Goal: Transaction & Acquisition: Download file/media

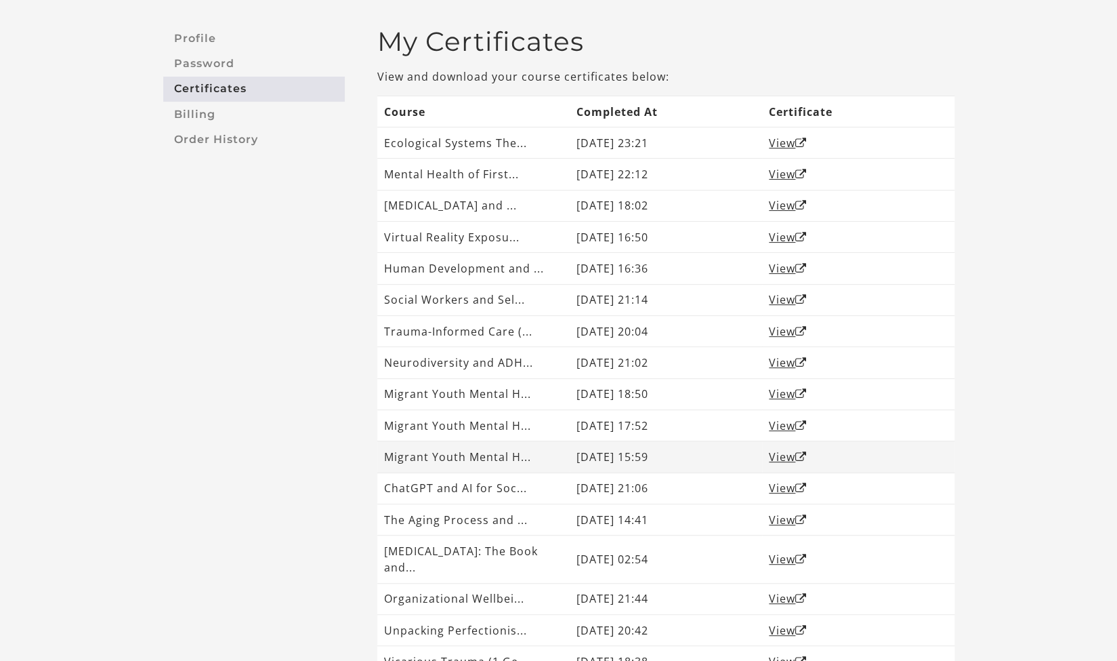
scroll to position [68, 0]
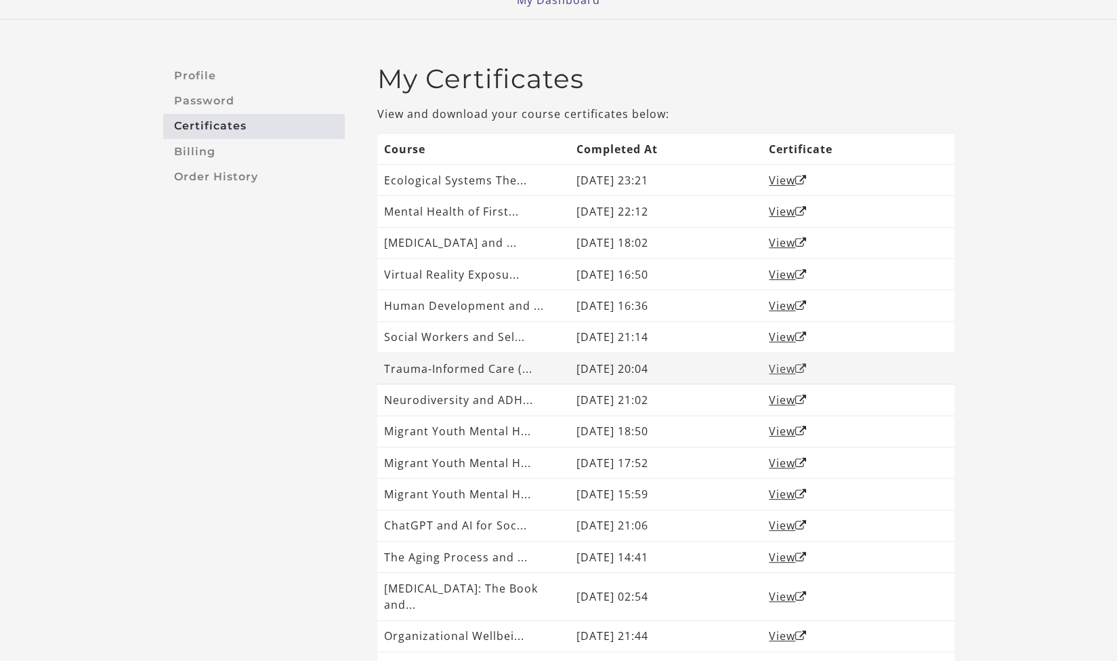
click at [792, 369] on link "View" at bounding box center [788, 368] width 38 height 15
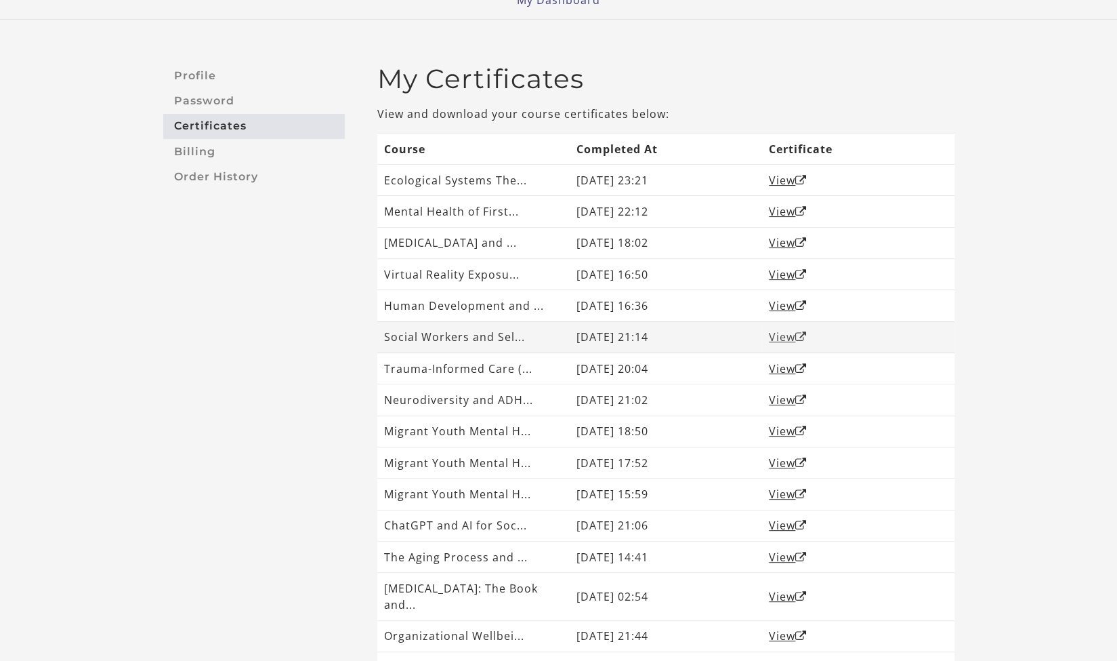
click at [786, 334] on link "View" at bounding box center [788, 336] width 38 height 15
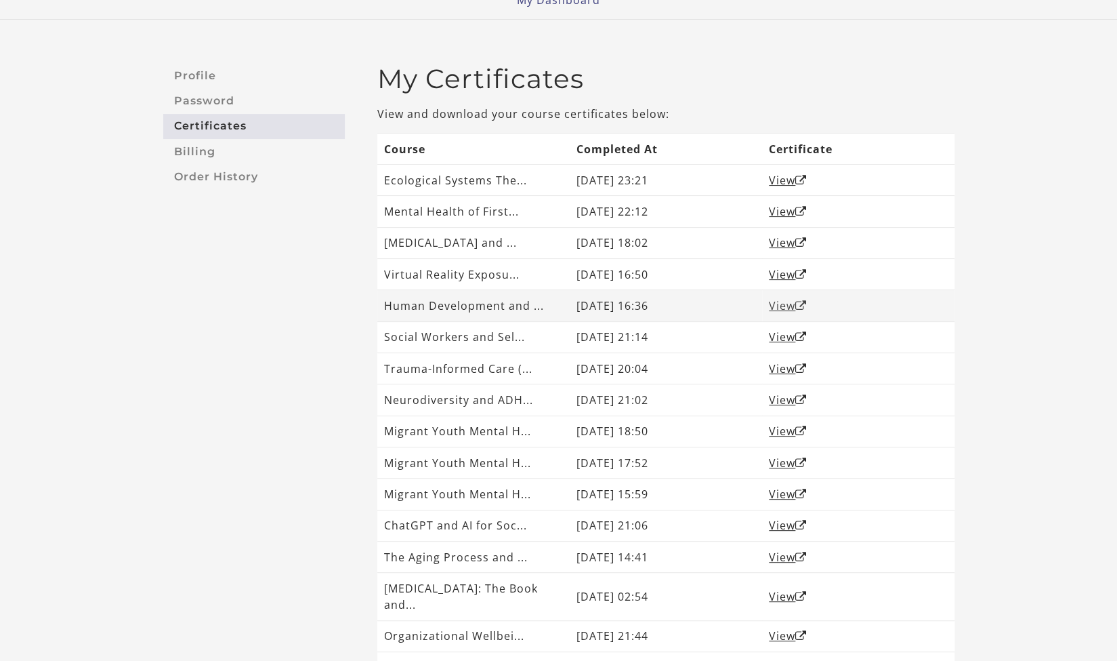
click at [784, 304] on link "View" at bounding box center [788, 305] width 38 height 15
click at [789, 280] on link "View" at bounding box center [788, 274] width 38 height 15
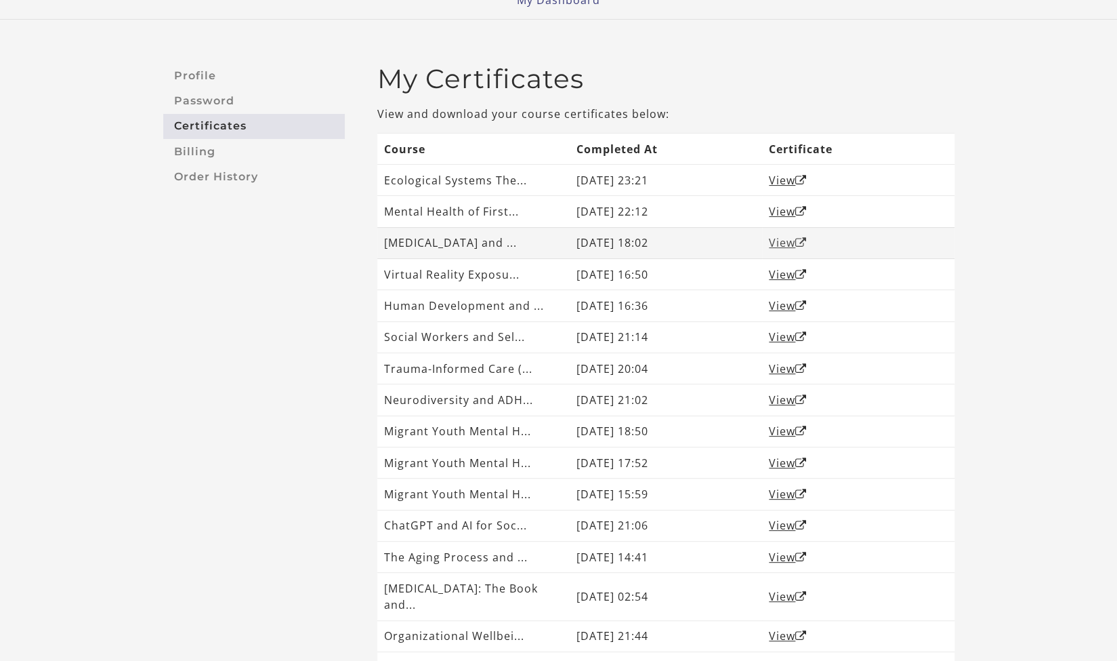
click at [794, 241] on link "View" at bounding box center [788, 242] width 38 height 15
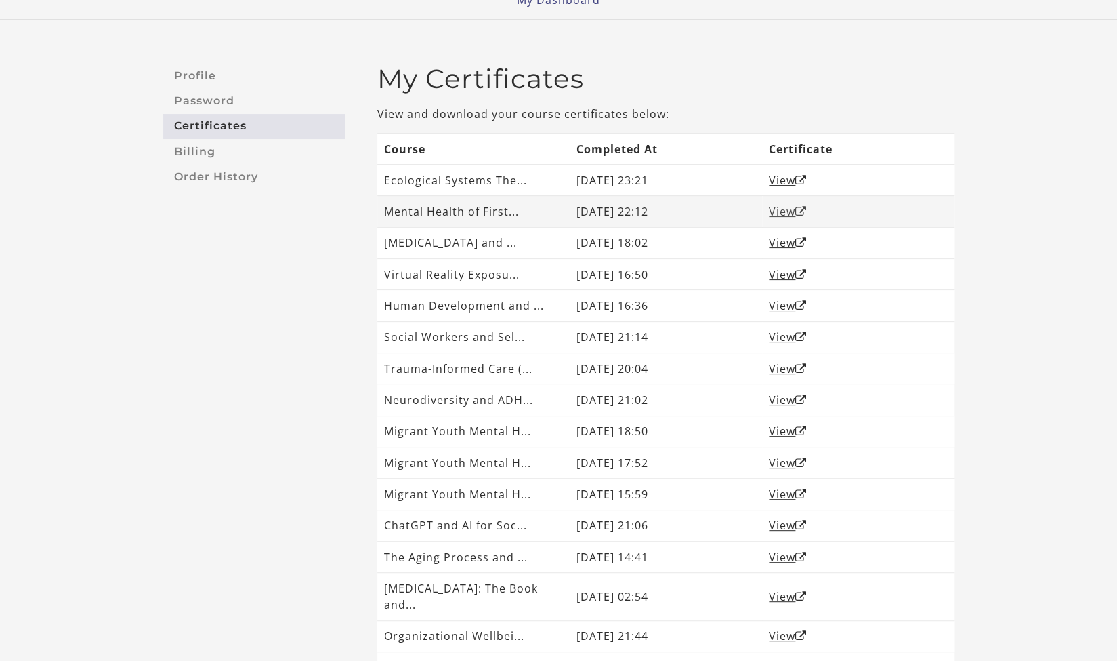
click at [786, 213] on link "View" at bounding box center [788, 211] width 38 height 15
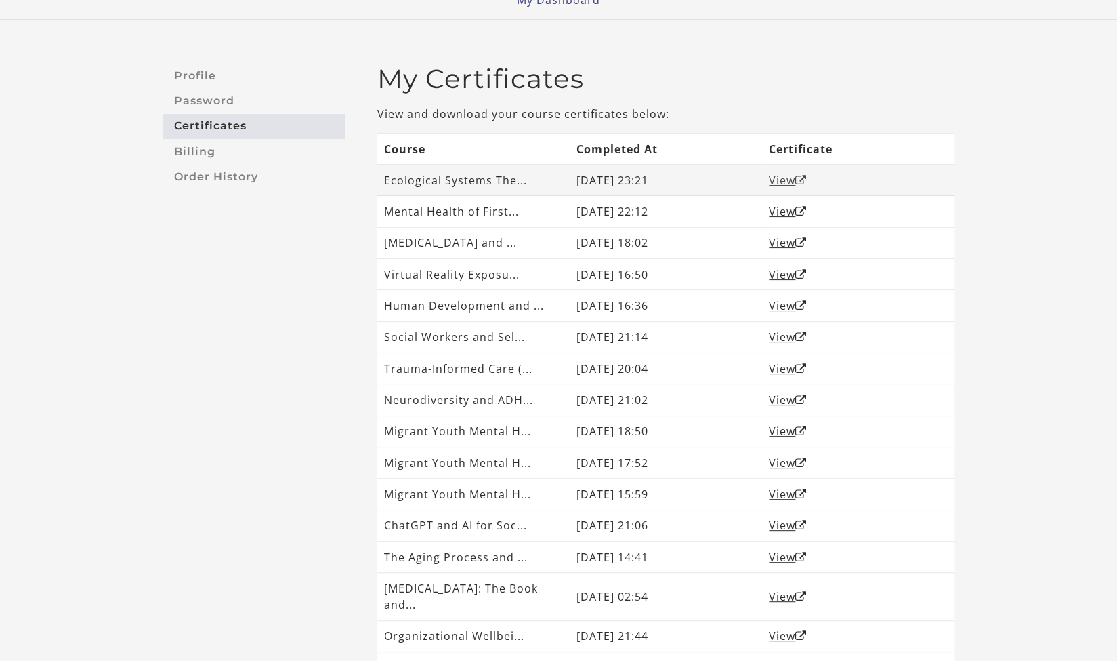
click at [791, 183] on link "View" at bounding box center [788, 180] width 38 height 15
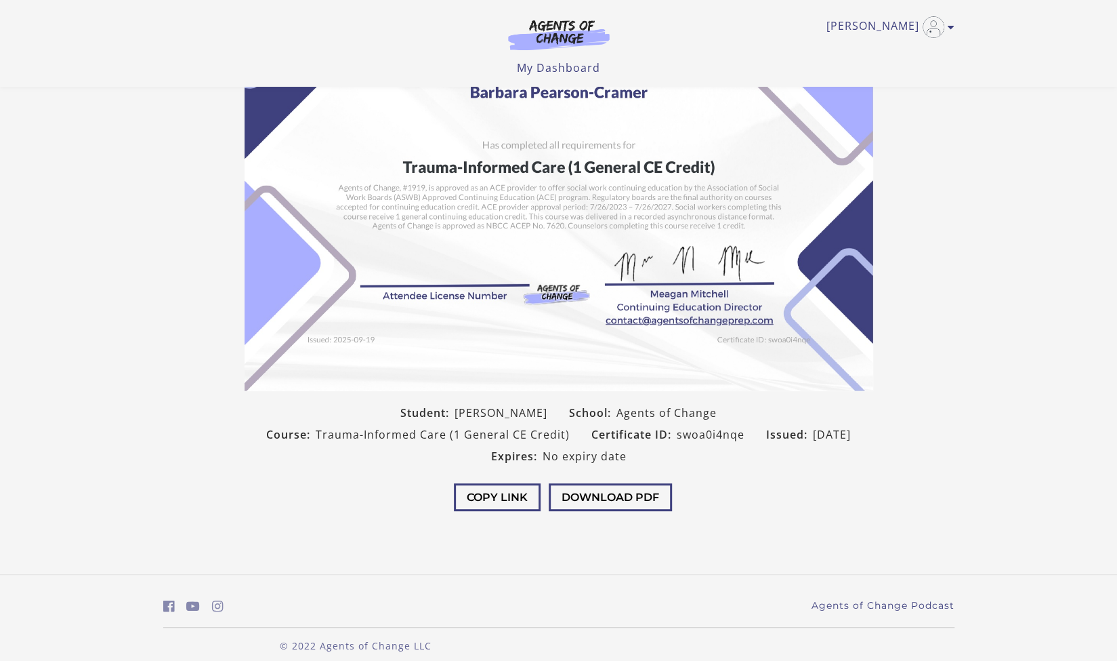
scroll to position [97, 0]
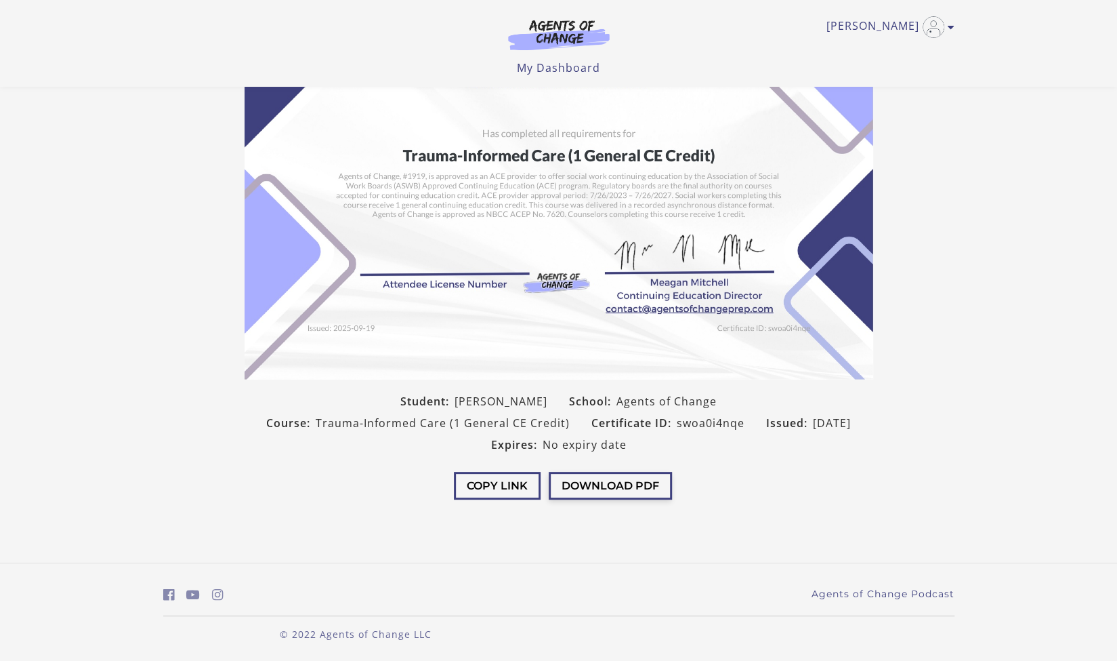
click at [623, 476] on button "Download PDF" at bounding box center [610, 486] width 123 height 28
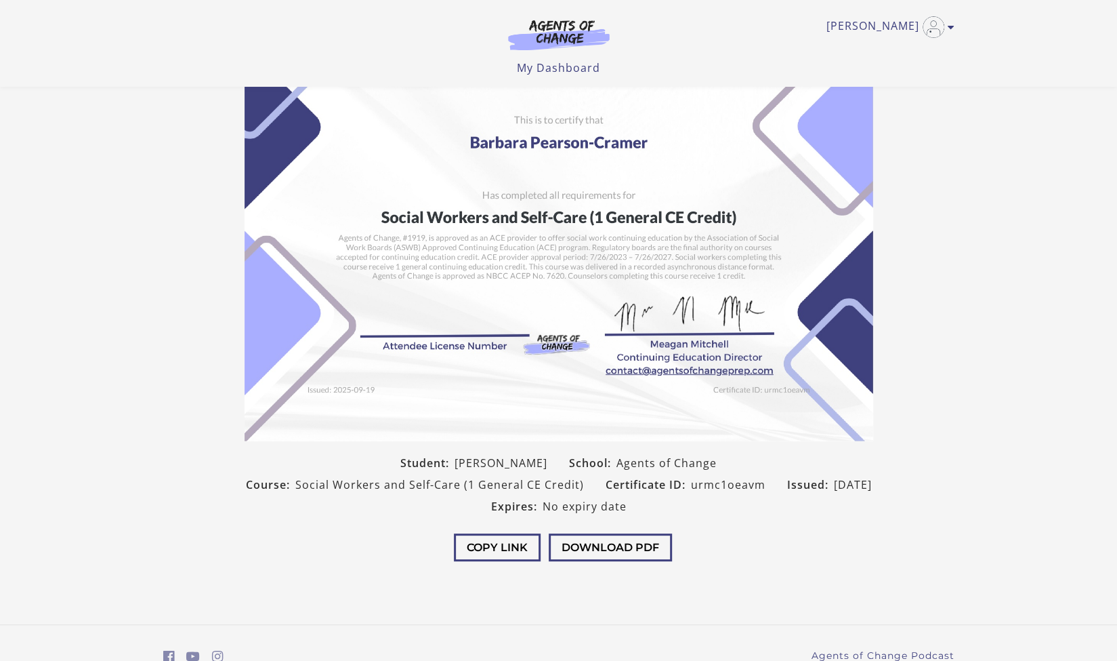
scroll to position [97, 0]
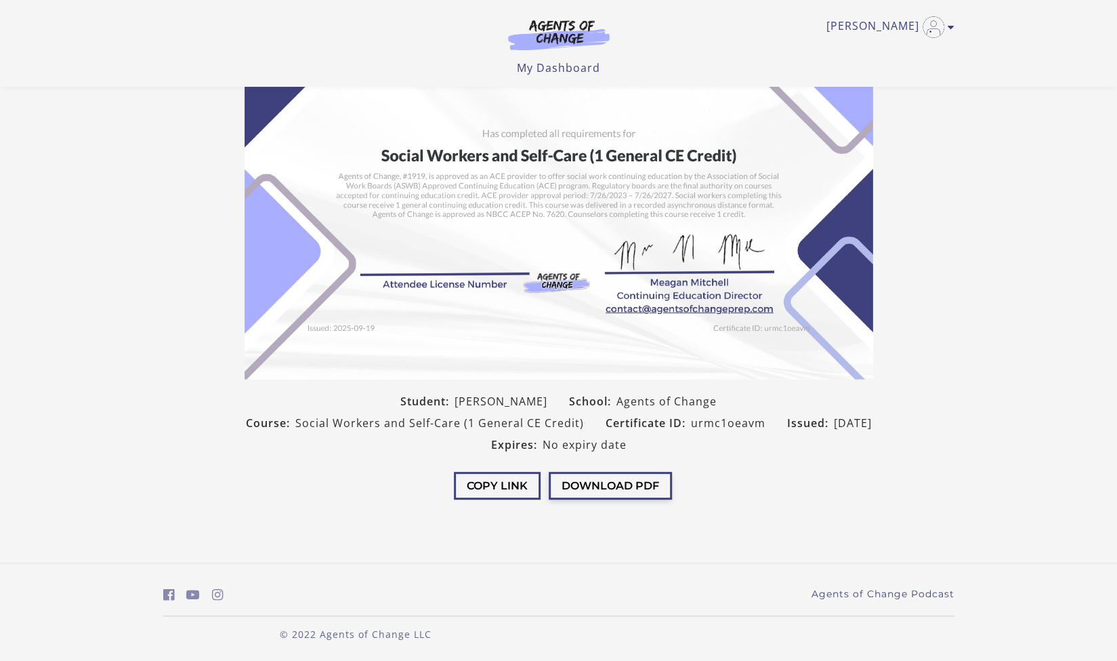
click at [617, 483] on button "Download PDF" at bounding box center [610, 486] width 123 height 28
click at [624, 488] on button "Download PDF" at bounding box center [610, 486] width 123 height 28
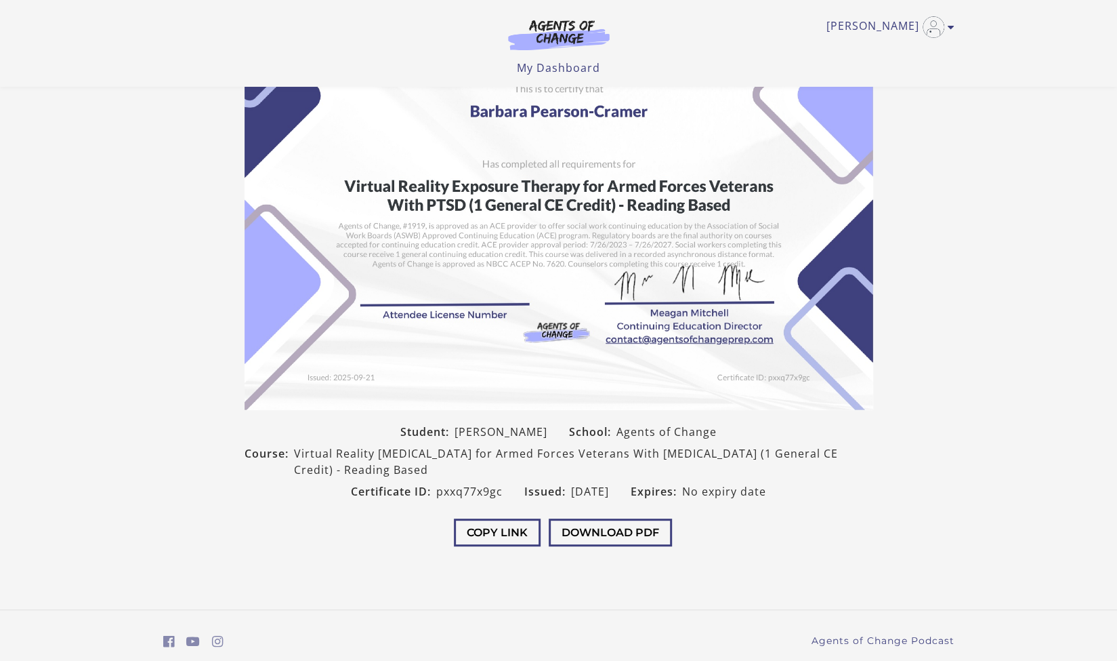
scroll to position [113, 0]
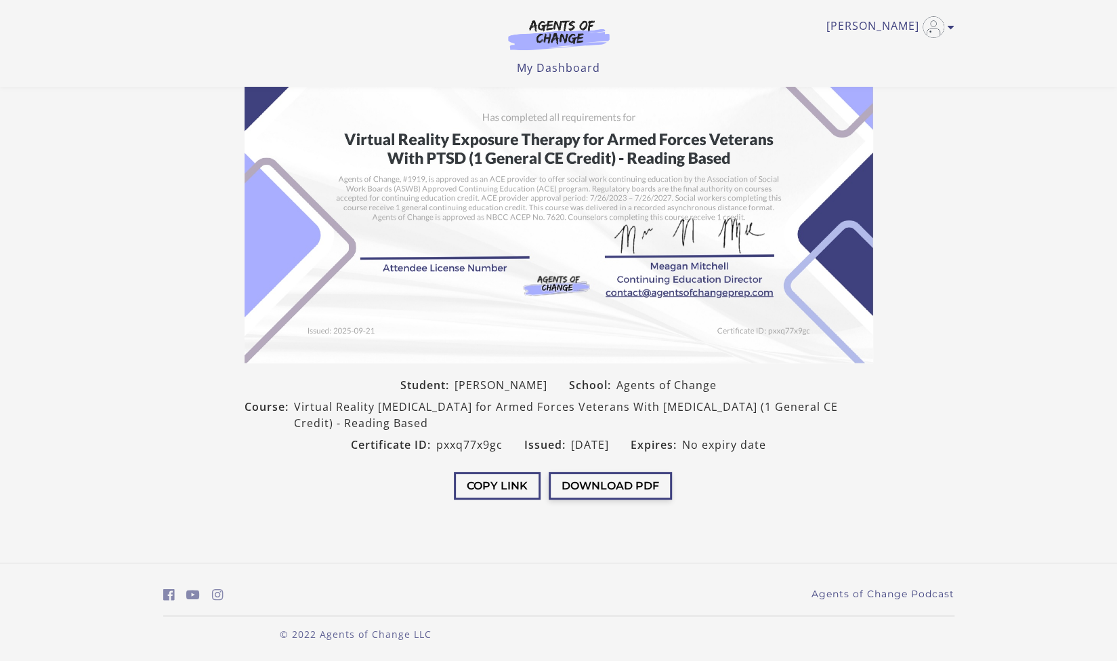
click at [648, 483] on button "Download PDF" at bounding box center [610, 486] width 123 height 28
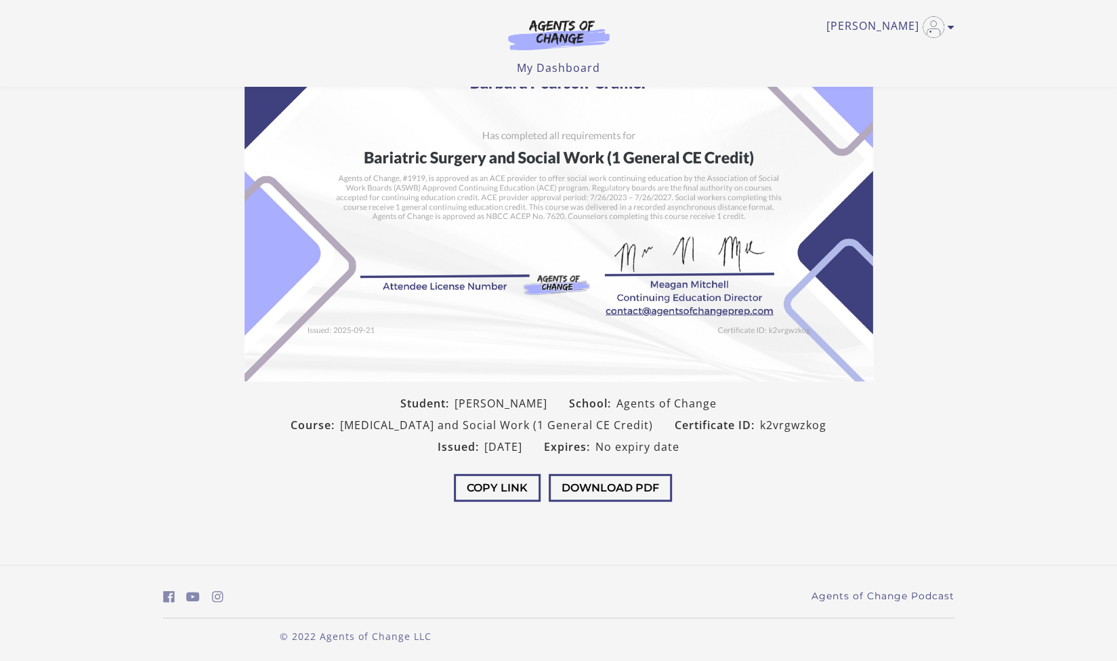
scroll to position [97, 0]
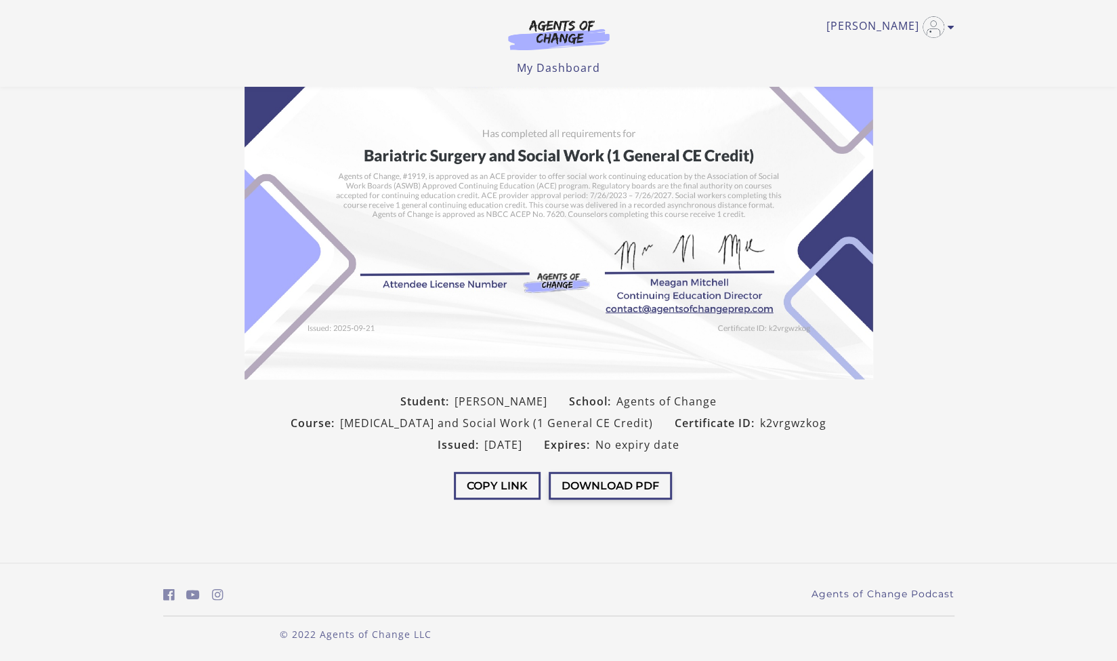
click at [638, 493] on button "Download PDF" at bounding box center [610, 486] width 123 height 28
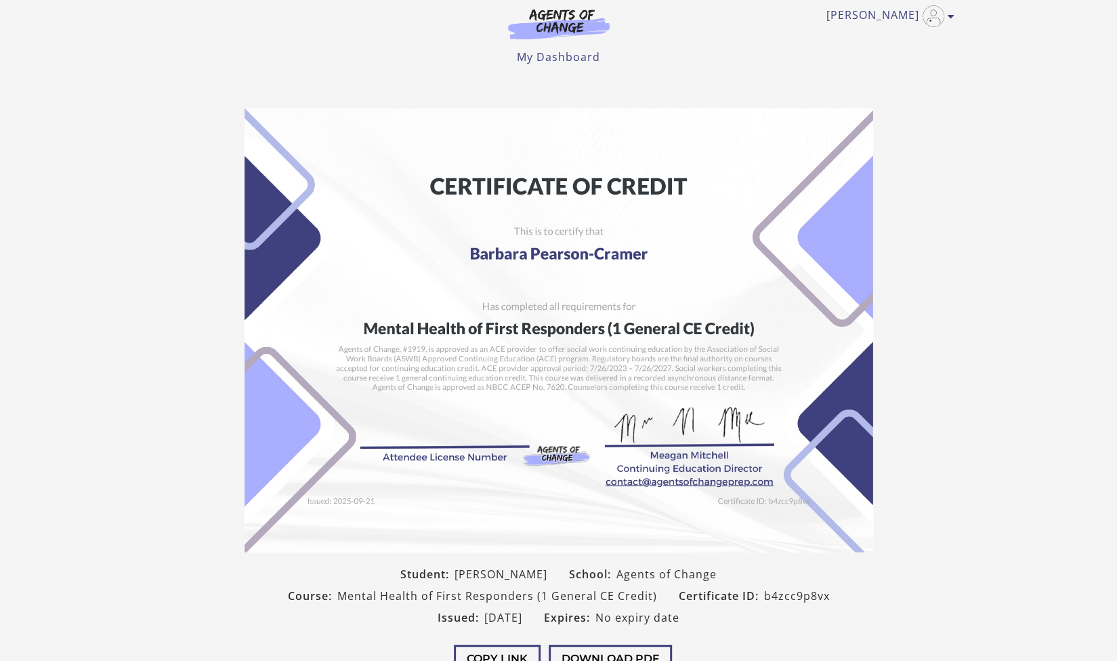
scroll to position [97, 0]
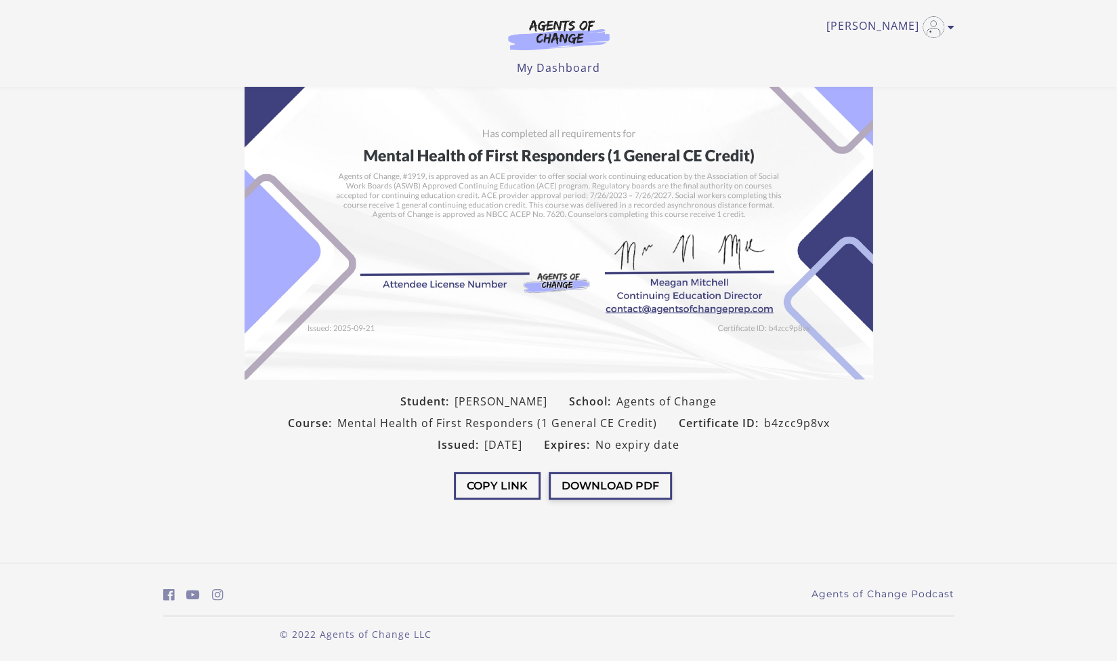
click at [621, 489] on button "Download PDF" at bounding box center [610, 486] width 123 height 28
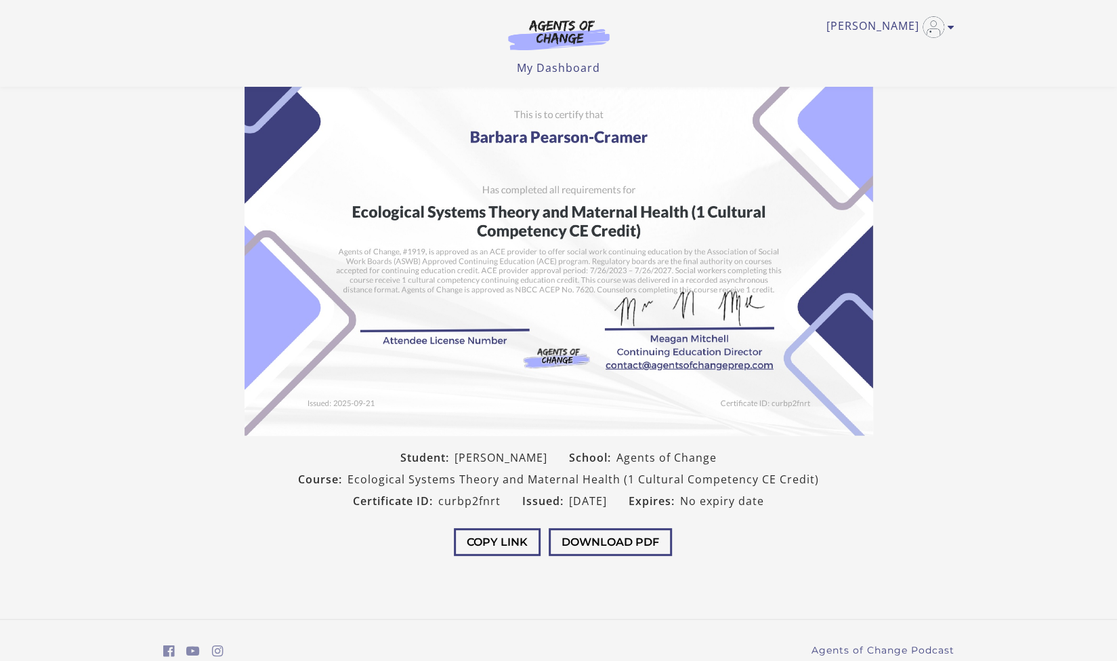
scroll to position [97, 0]
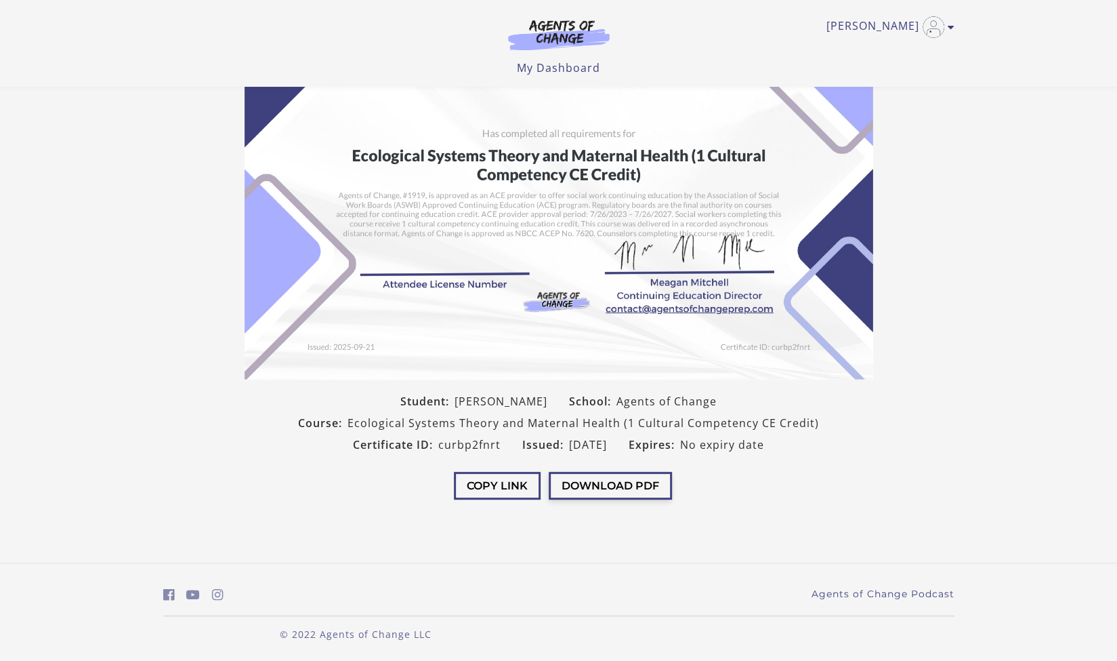
click at [629, 494] on button "Download PDF" at bounding box center [610, 486] width 123 height 28
